Goal: Find specific page/section

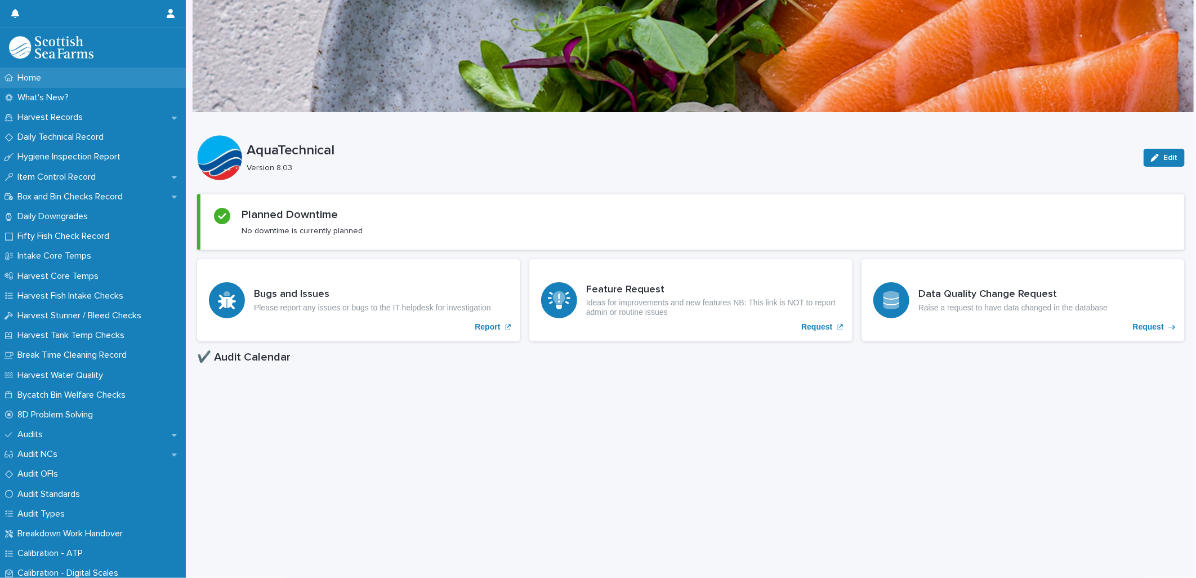
click at [66, 75] on div "Home" at bounding box center [93, 78] width 186 height 20
click at [75, 115] on p "Harvest Records" at bounding box center [52, 117] width 79 height 11
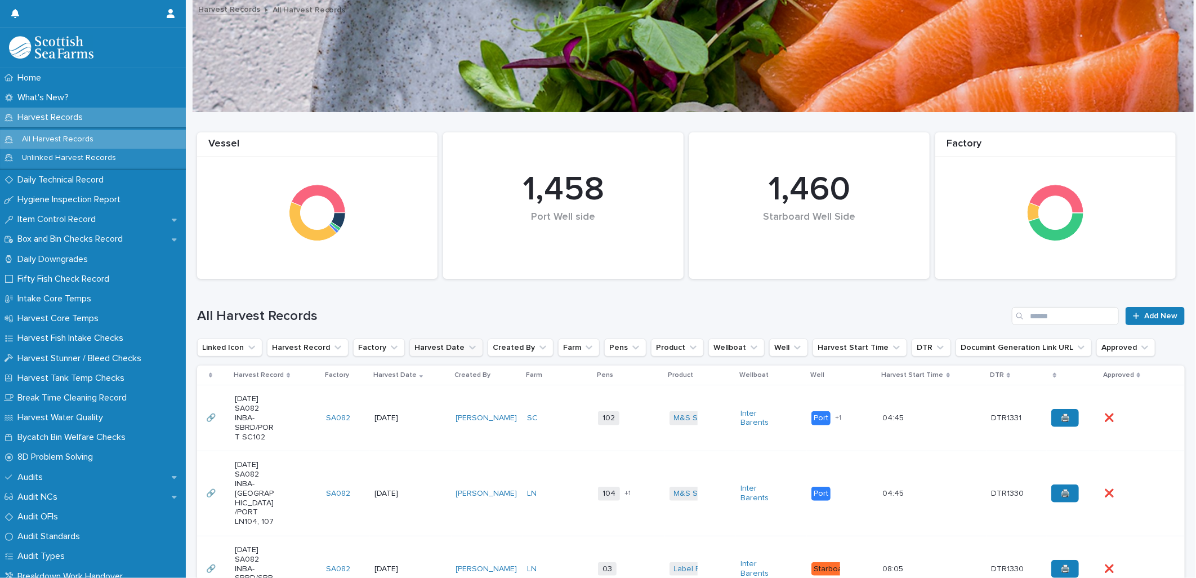
click at [435, 342] on button "Harvest Date" at bounding box center [446, 347] width 74 height 18
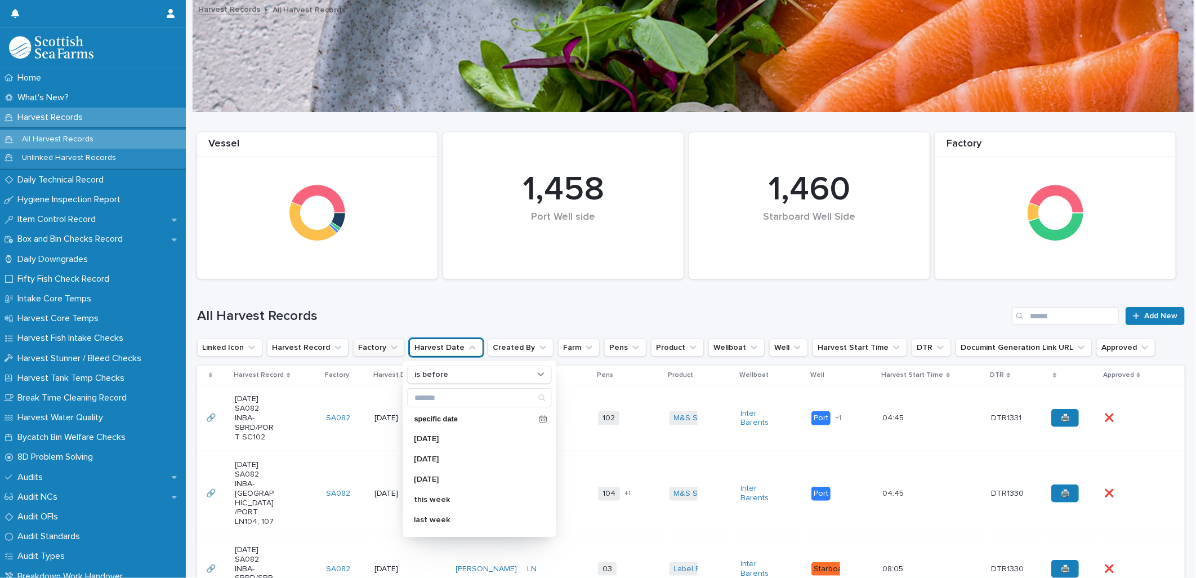
click at [389, 346] on icon "Factory" at bounding box center [394, 347] width 11 height 11
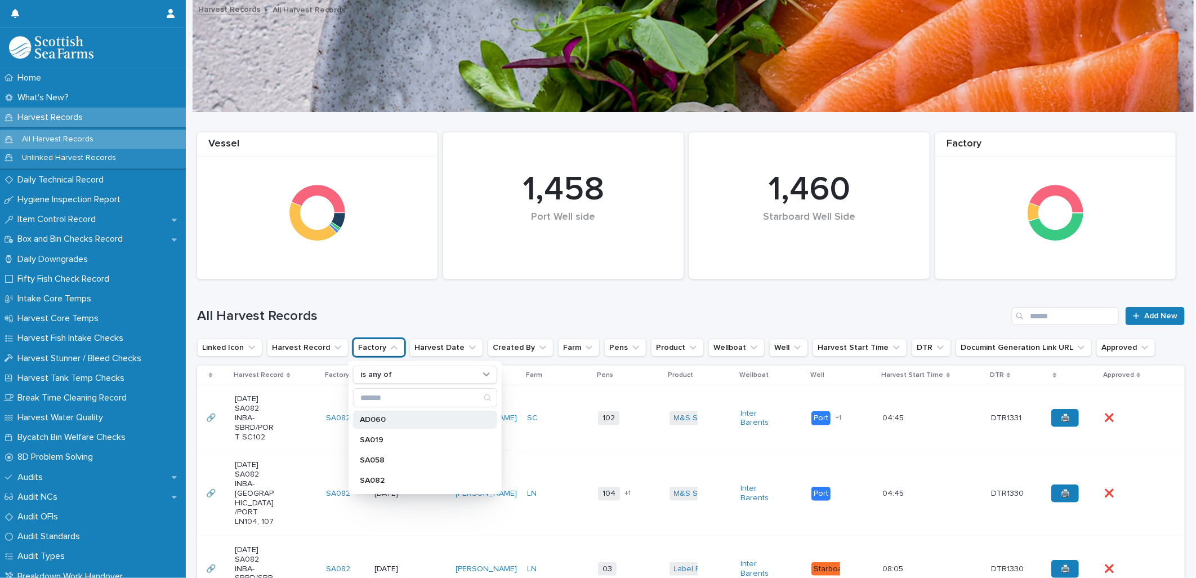
click at [384, 422] on p "AD060" at bounding box center [419, 420] width 119 height 8
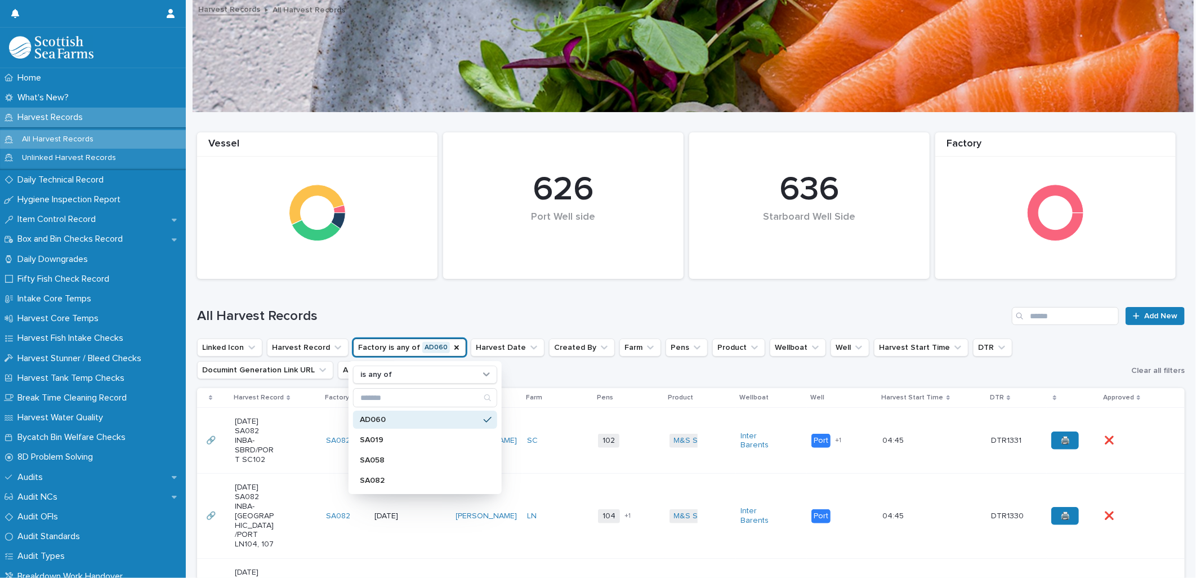
click at [554, 297] on div "All Harvest Records Add New" at bounding box center [691, 311] width 988 height 54
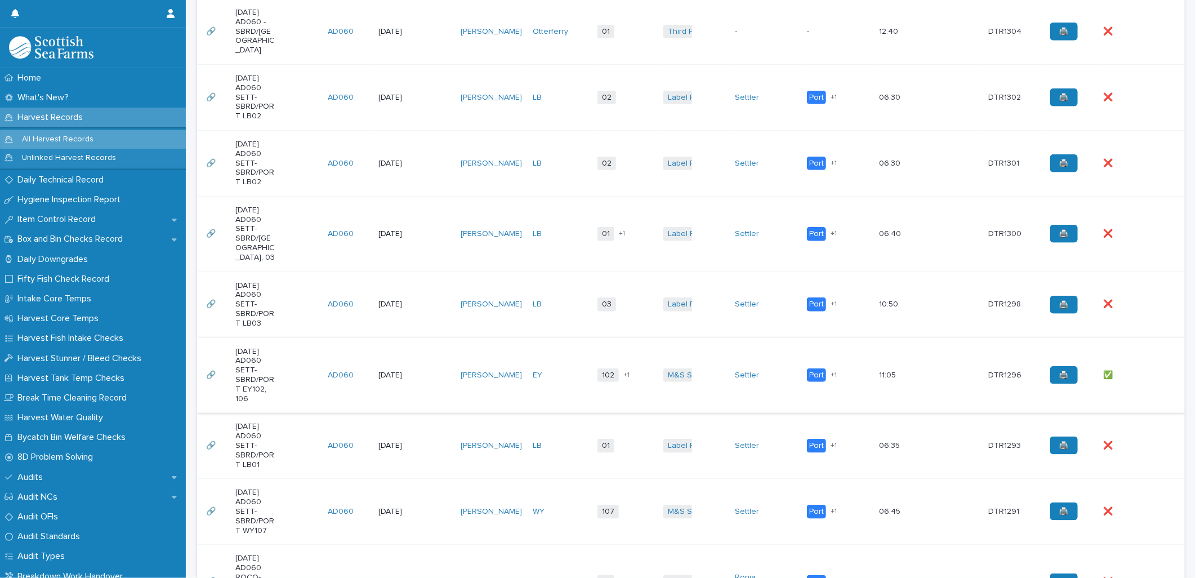
scroll to position [688, 0]
